Goal: Book appointment/travel/reservation

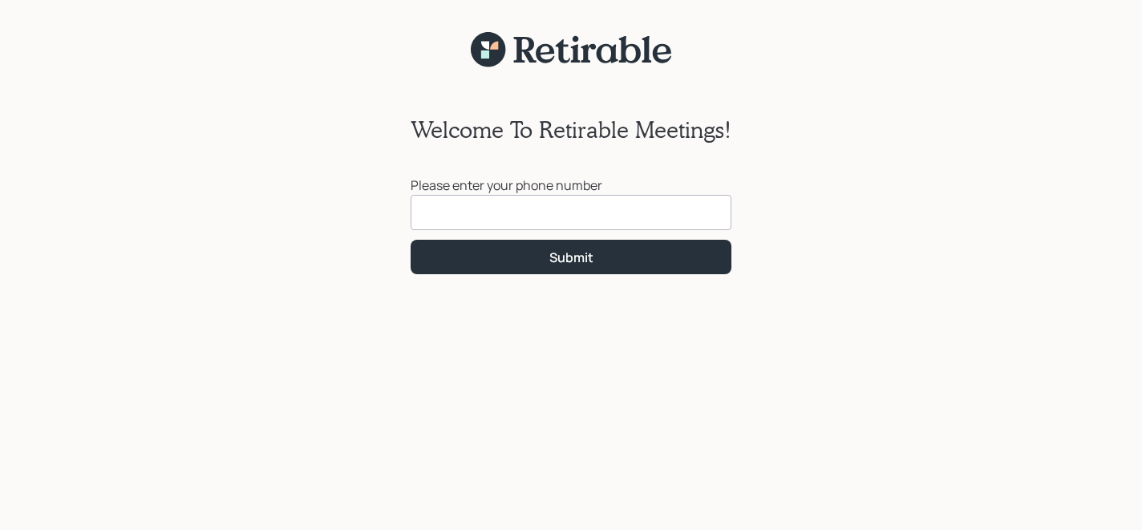
click at [542, 212] on input at bounding box center [571, 212] width 321 height 35
type input "[PHONE_NUMBER]"
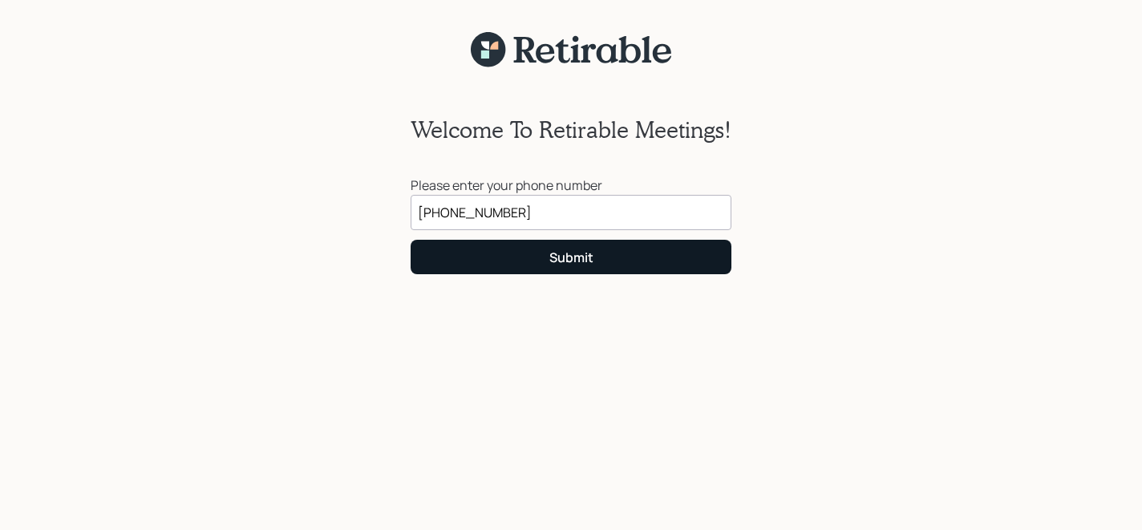
click at [586, 261] on div "Submit" at bounding box center [571, 258] width 44 height 18
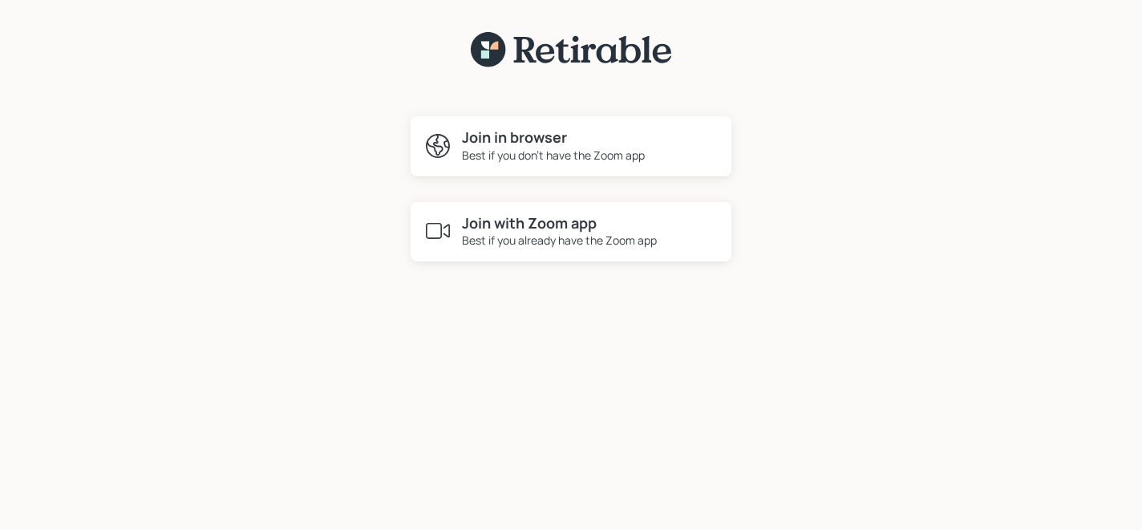
click at [560, 241] on div "Best if you already have the Zoom app" at bounding box center [559, 240] width 195 height 17
